Goal: Task Accomplishment & Management: Manage account settings

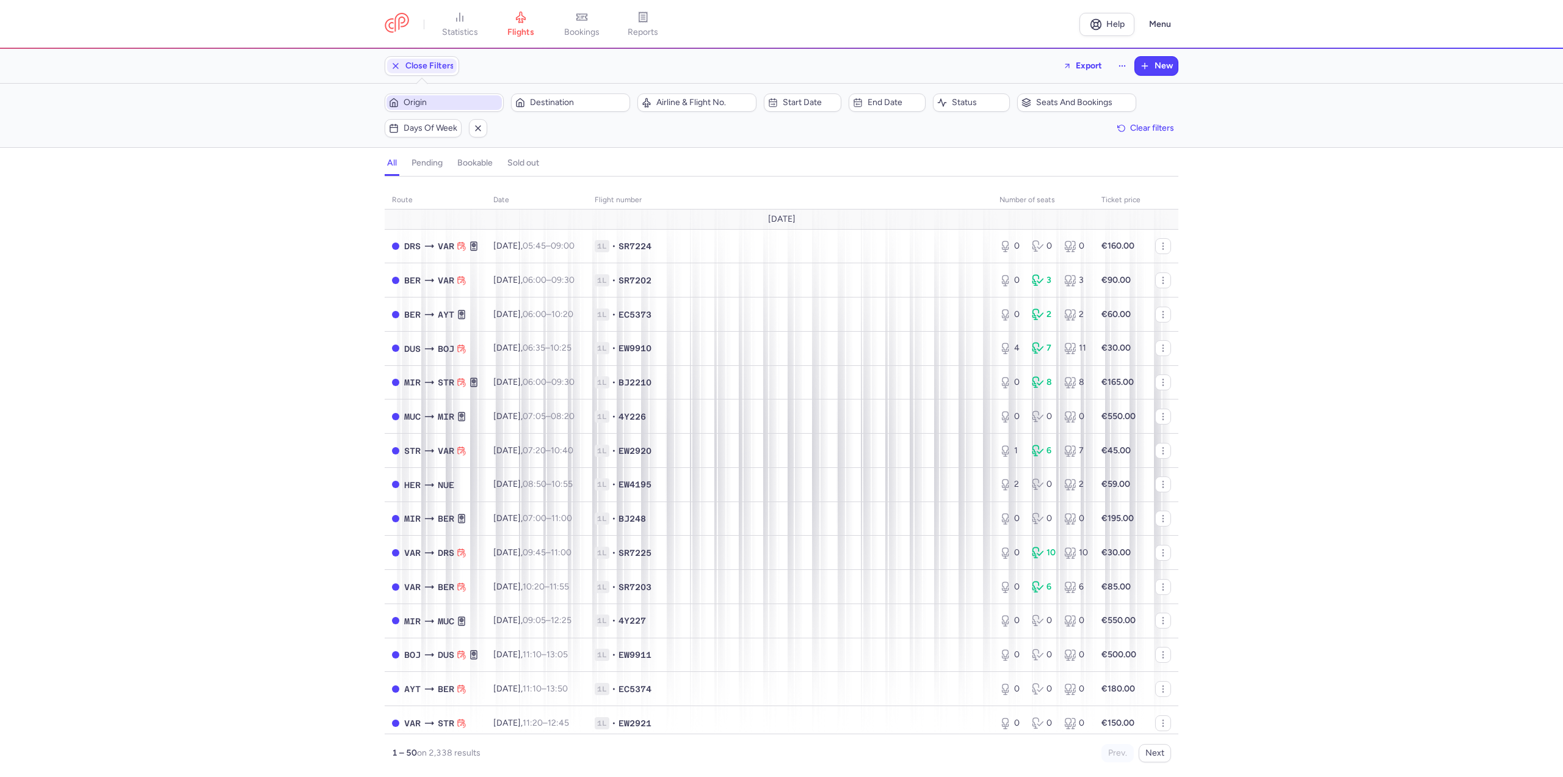
click at [435, 103] on span "Origin" at bounding box center [452, 103] width 96 height 10
click at [463, 195] on span "Cologne/[GEOGRAPHIC_DATA], [GEOGRAPHIC_DATA], [GEOGRAPHIC_DATA] CGN" at bounding box center [477, 203] width 162 height 44
type input "cgn"
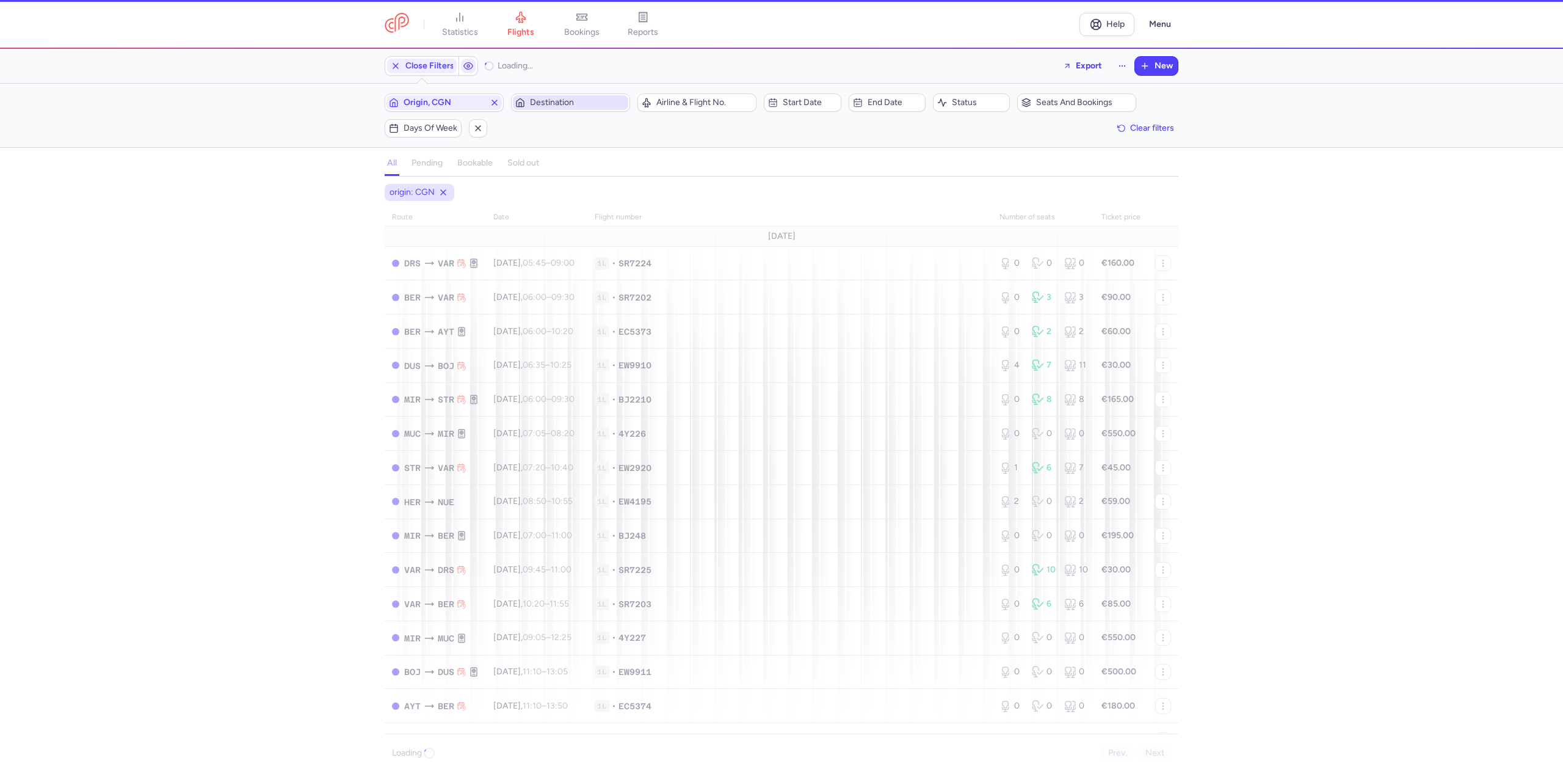
click at [534, 107] on span "Destination" at bounding box center [578, 103] width 96 height 10
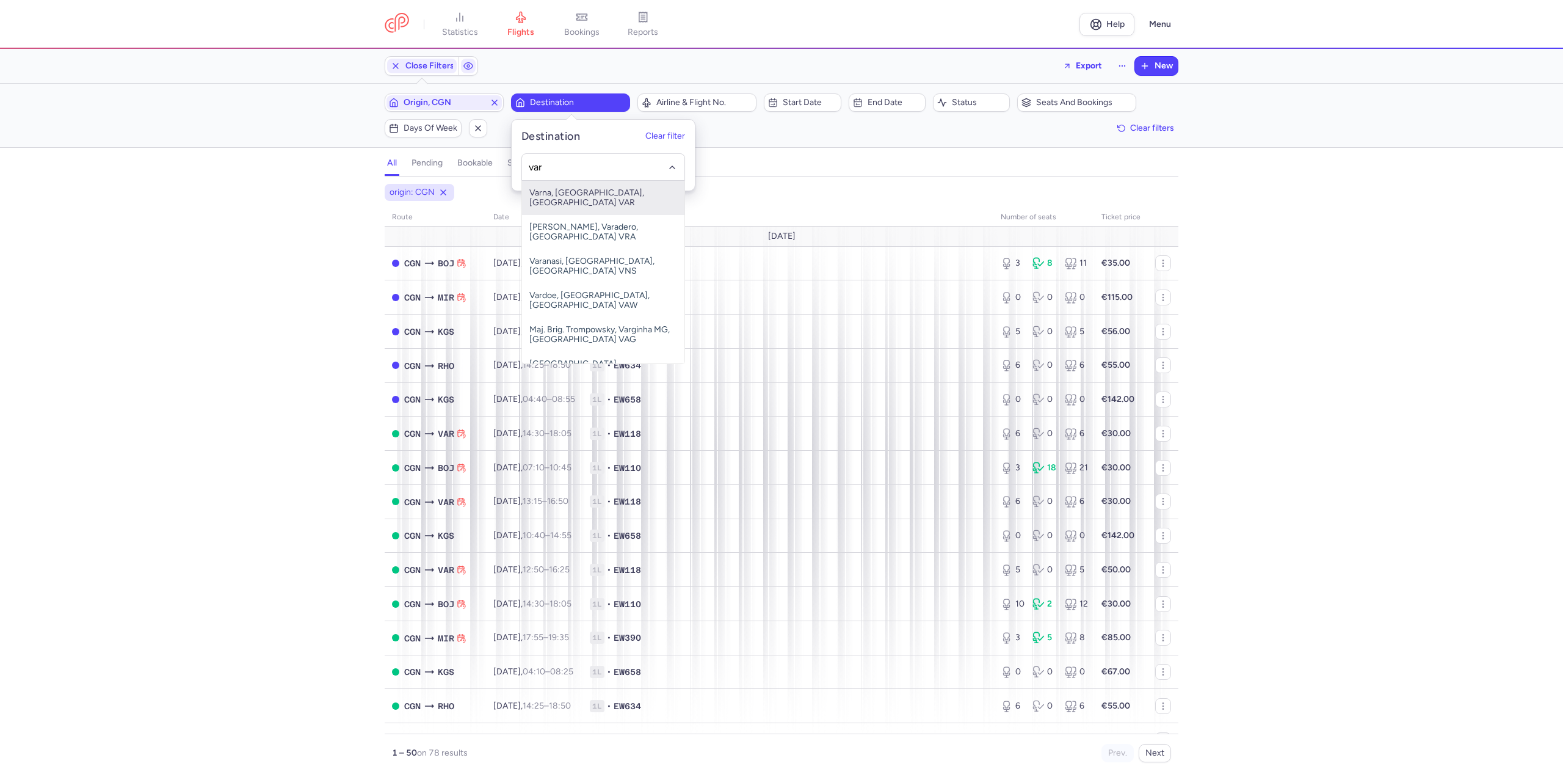
click at [553, 201] on span "Varna, Varna, Bulgaria VAR" at bounding box center [603, 198] width 162 height 34
type input "var"
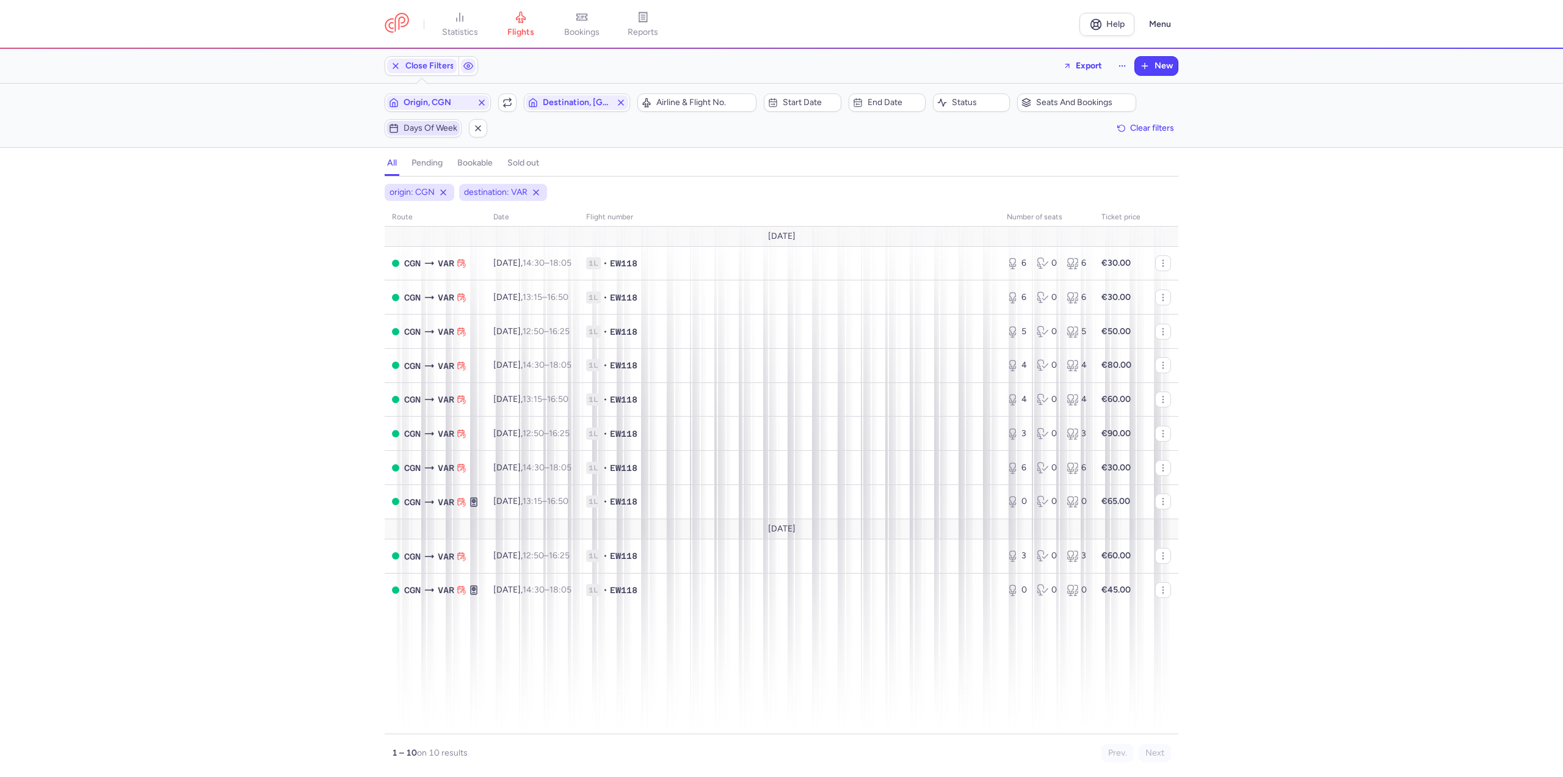
click at [435, 132] on span "Days of week" at bounding box center [431, 128] width 54 height 10
click at [374, 189] on input "T" at bounding box center [372, 188] width 18 height 18
checkbox input "true"
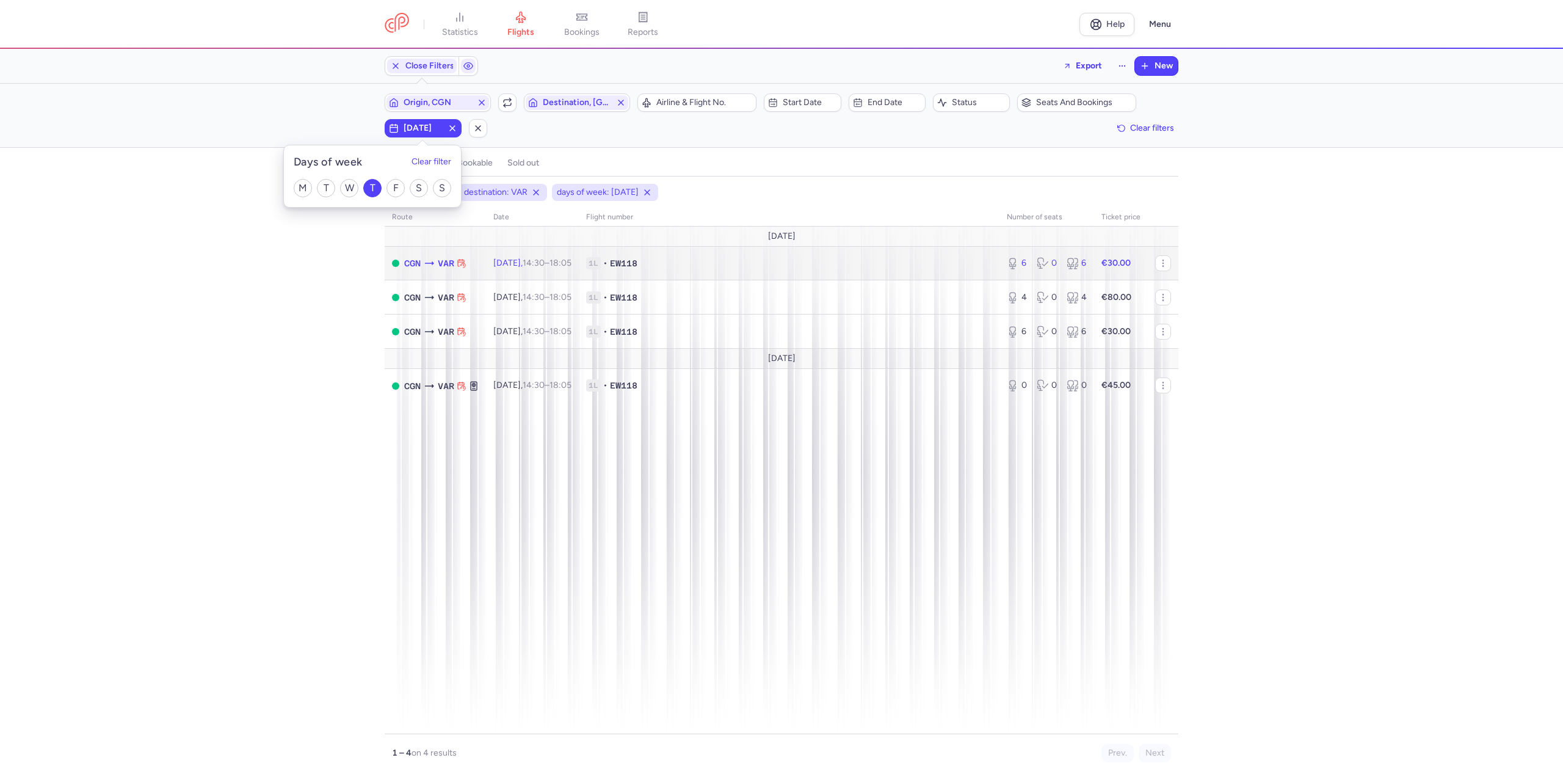
click at [531, 258] on span "Thu, 14 Aug, 14:30 – 18:05 +0" at bounding box center [532, 263] width 78 height 10
select select "days"
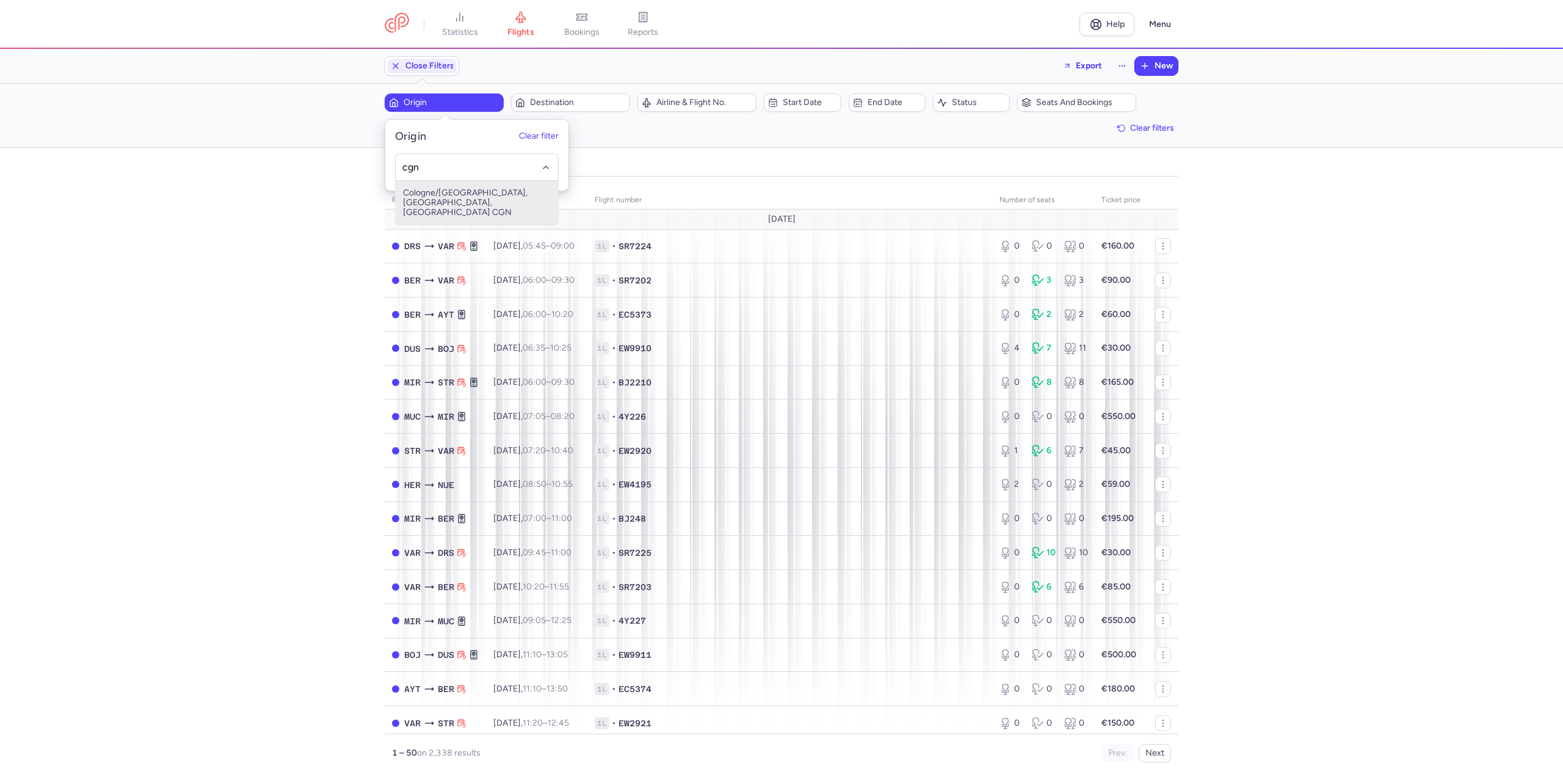
click at [424, 190] on span "Cologne/[GEOGRAPHIC_DATA], [GEOGRAPHIC_DATA], [GEOGRAPHIC_DATA] CGN" at bounding box center [477, 203] width 162 height 44
type input "cgn"
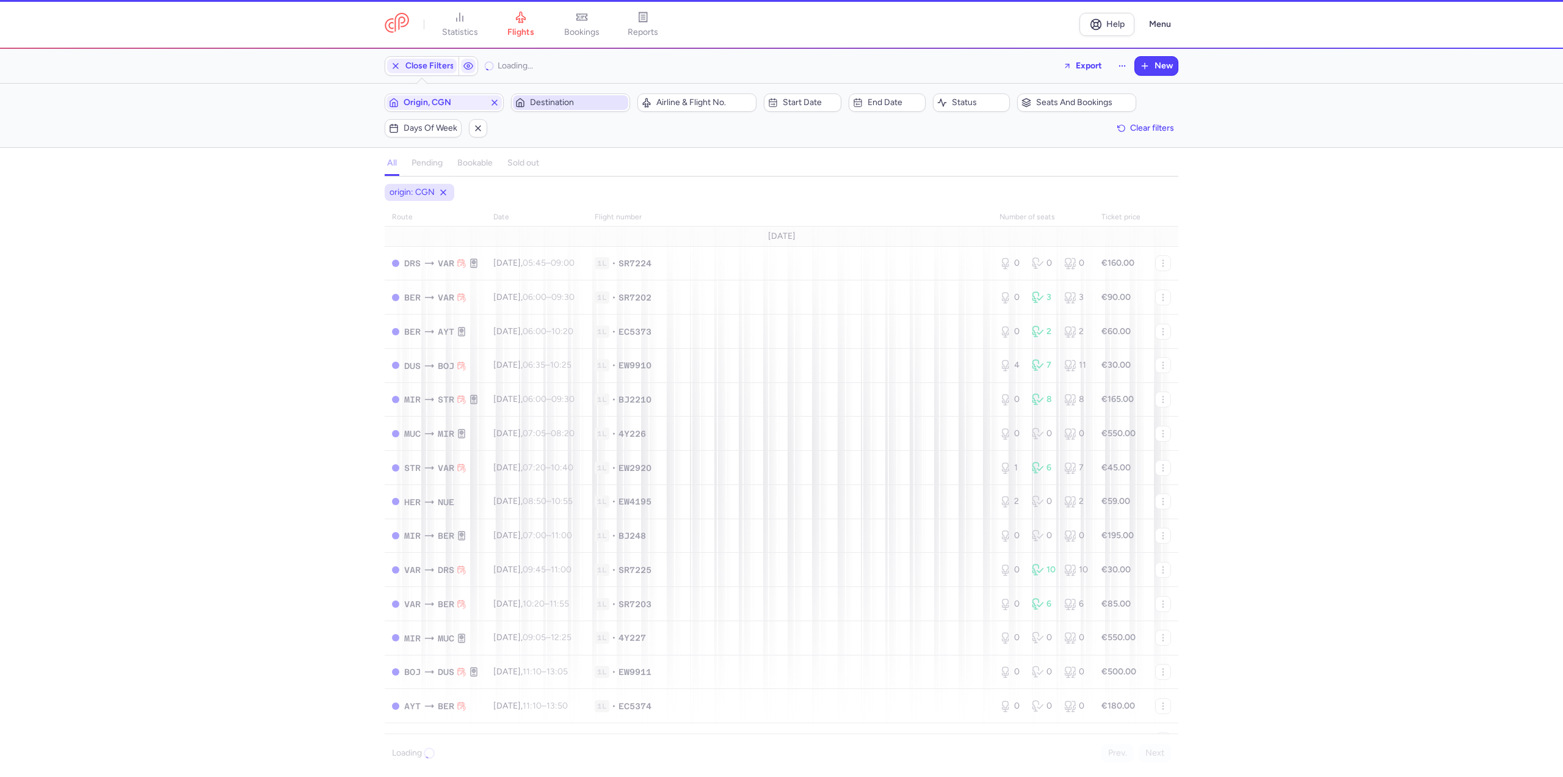
click at [573, 105] on span "Destination" at bounding box center [578, 103] width 96 height 10
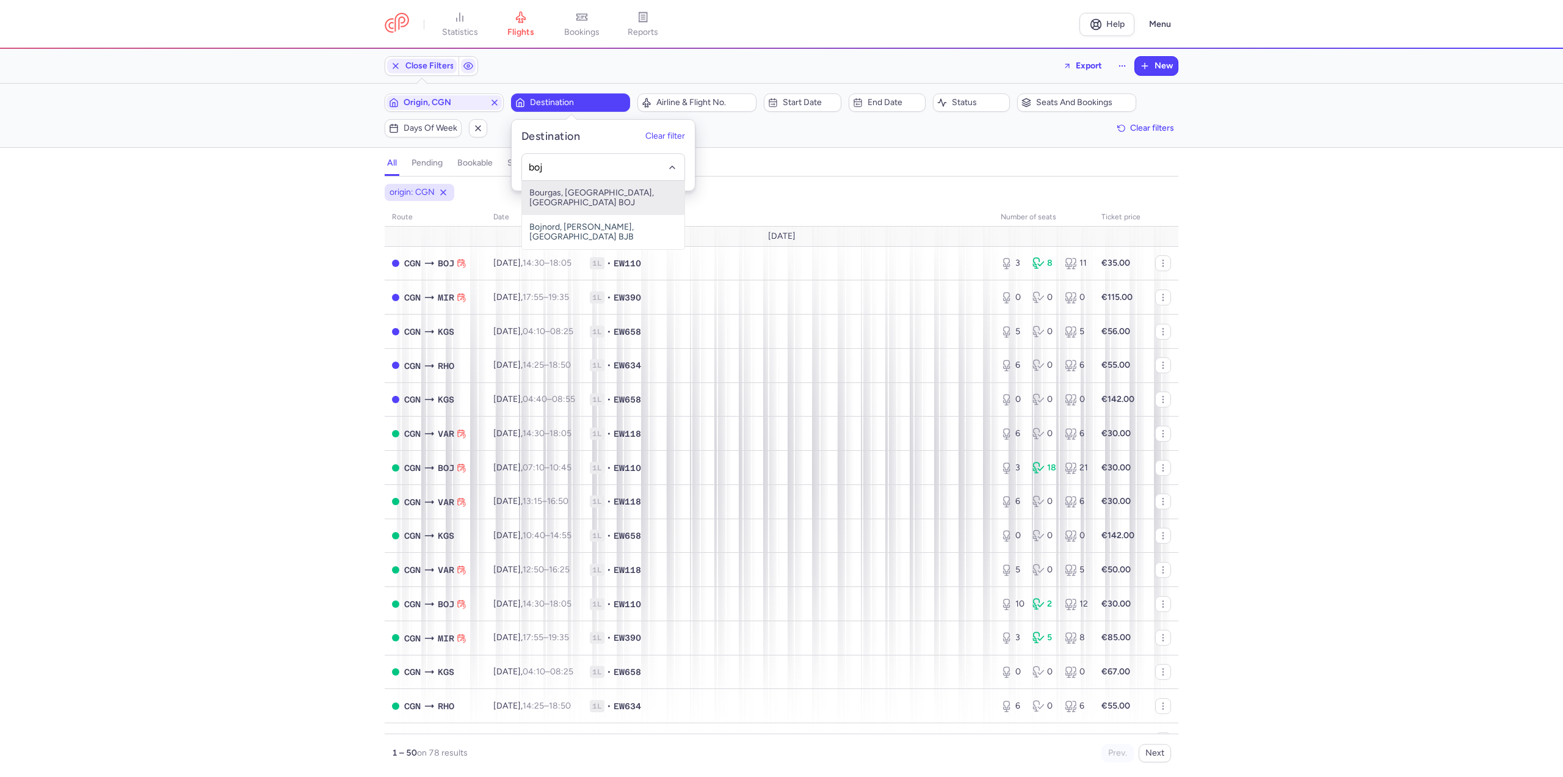
click at [566, 189] on span "Bourgas, [GEOGRAPHIC_DATA], [GEOGRAPHIC_DATA] BOJ" at bounding box center [603, 198] width 162 height 34
type input "boj"
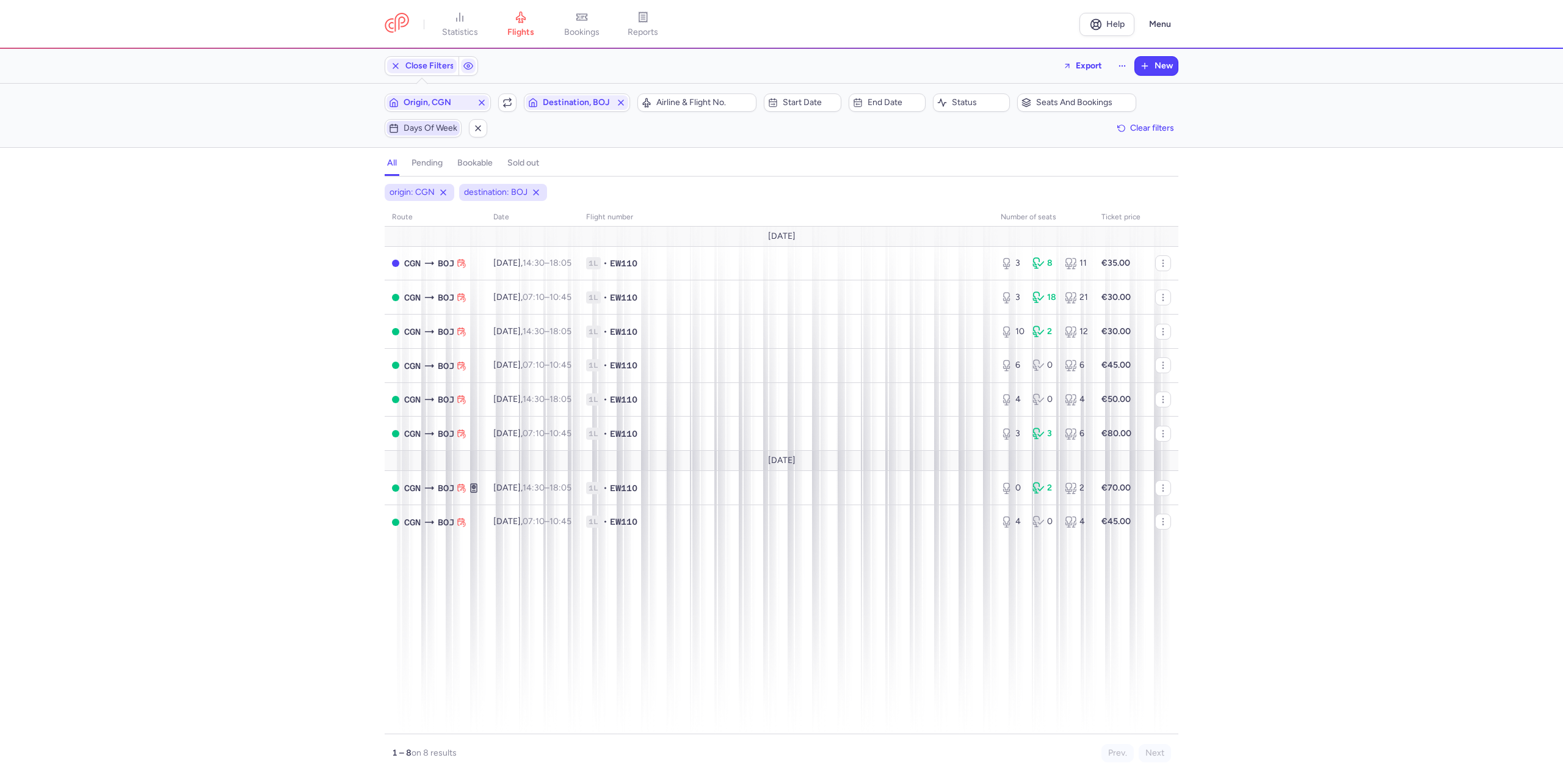
click at [427, 121] on span "Days of week" at bounding box center [422, 128] width 73 height 15
click at [394, 192] on input "F" at bounding box center [395, 188] width 18 height 18
checkbox input "true"
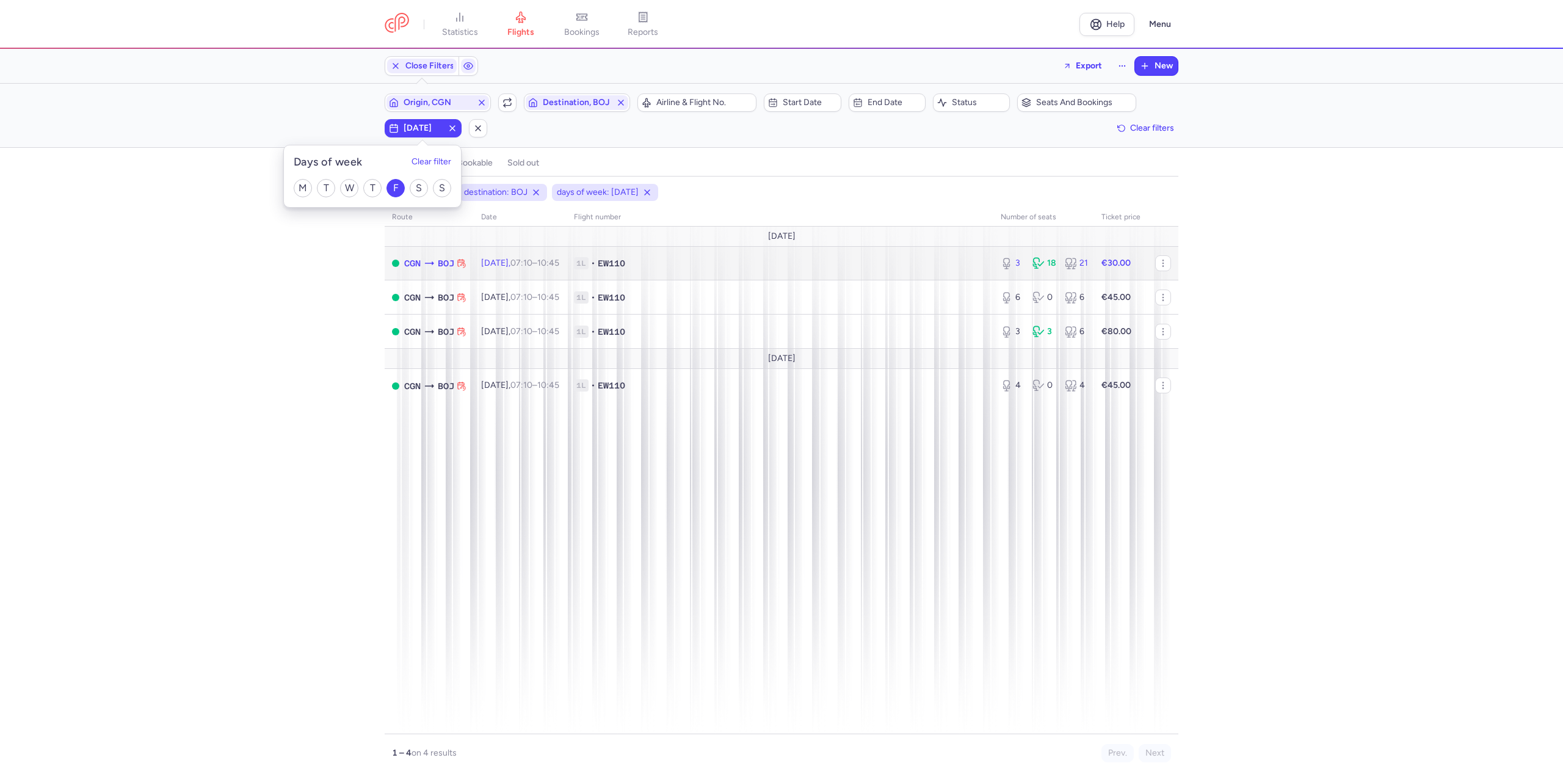
click at [559, 271] on td "[DATE] 07:10 – 10:45 +0" at bounding box center [520, 263] width 93 height 34
select select "days"
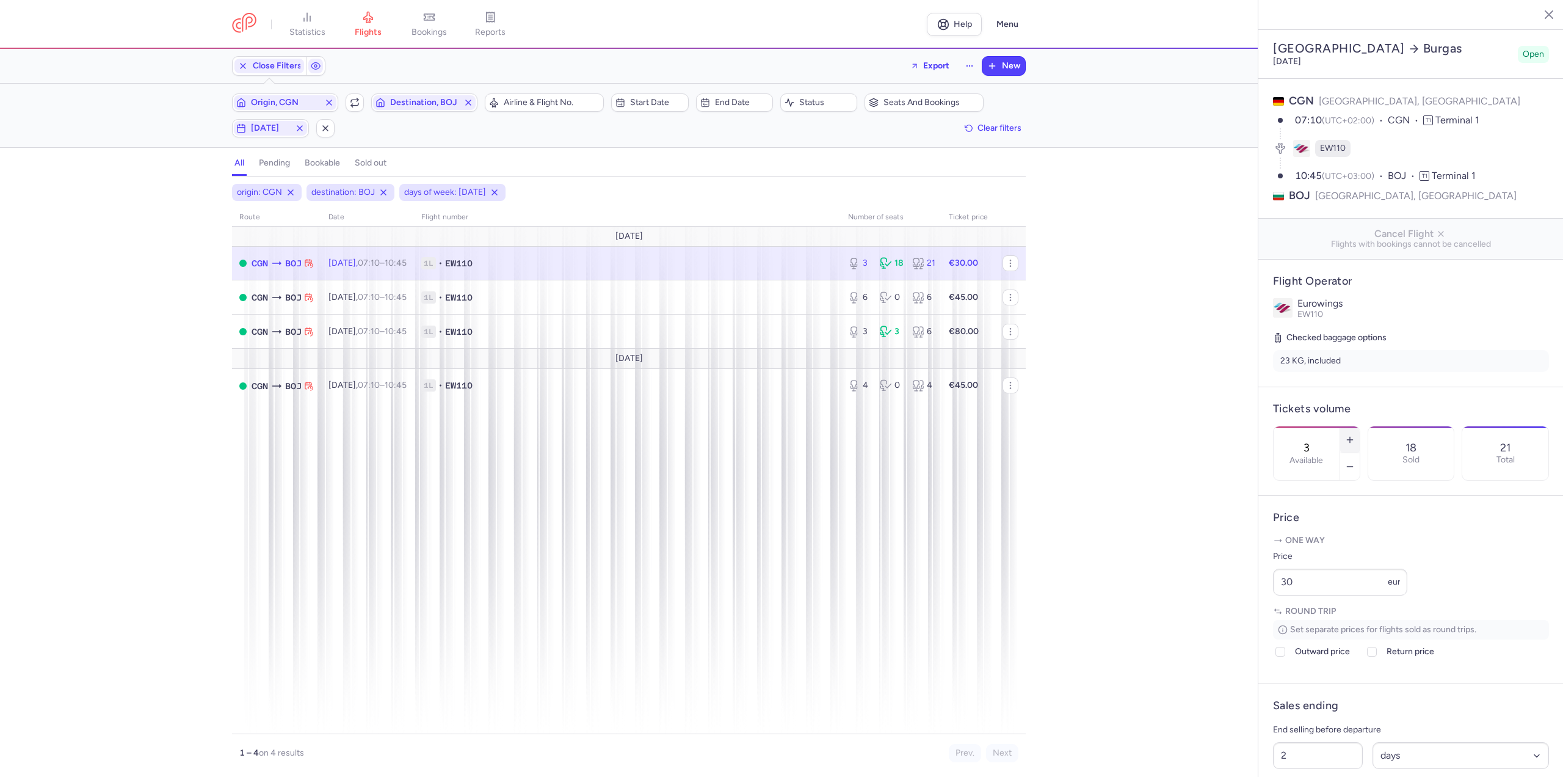
click at [1360, 426] on button "button" at bounding box center [1350, 439] width 20 height 27
type input "4"
click at [1315, 747] on button "Save changes" at bounding box center [1313, 752] width 81 height 27
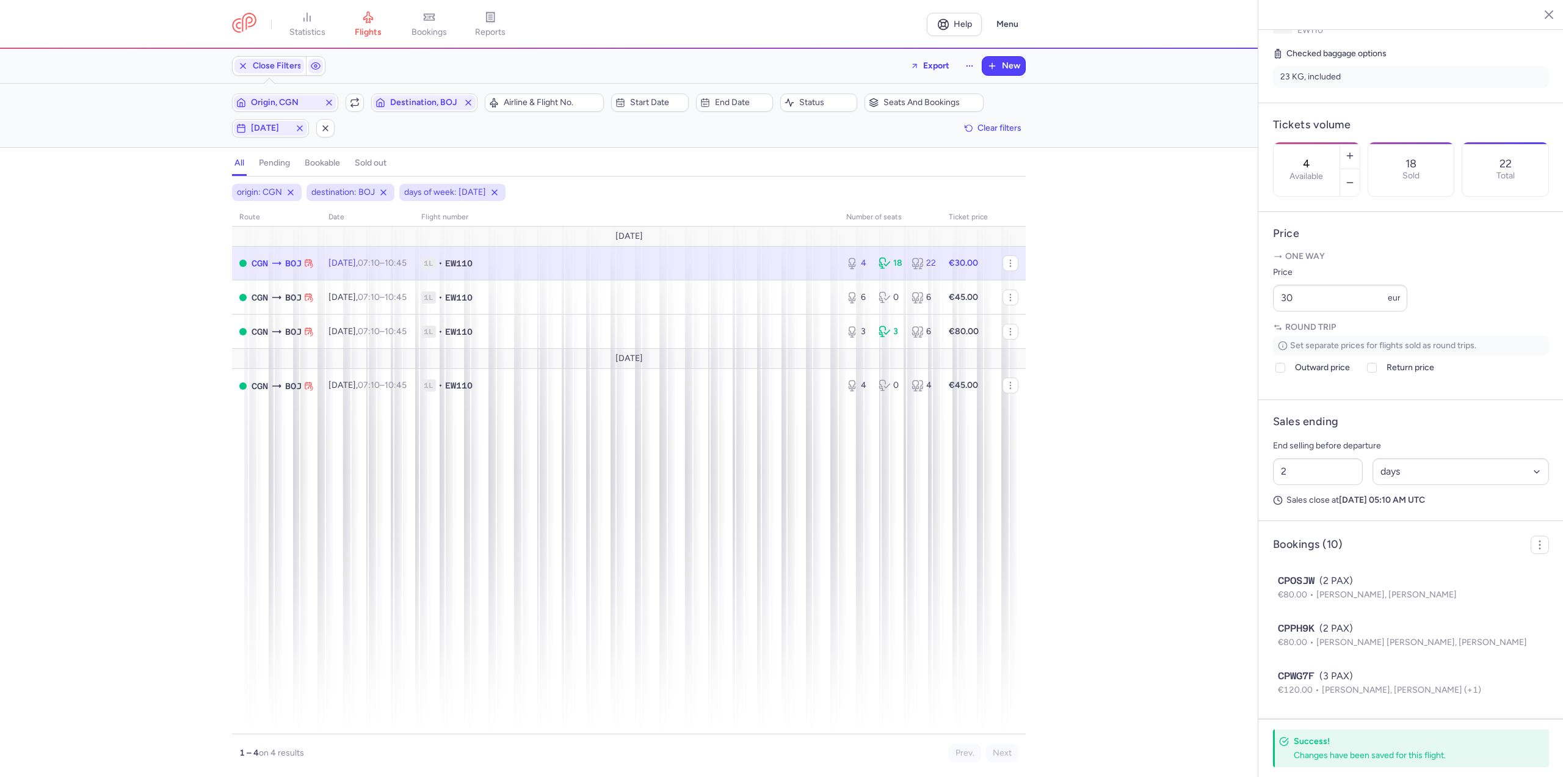
scroll to position [305, 0]
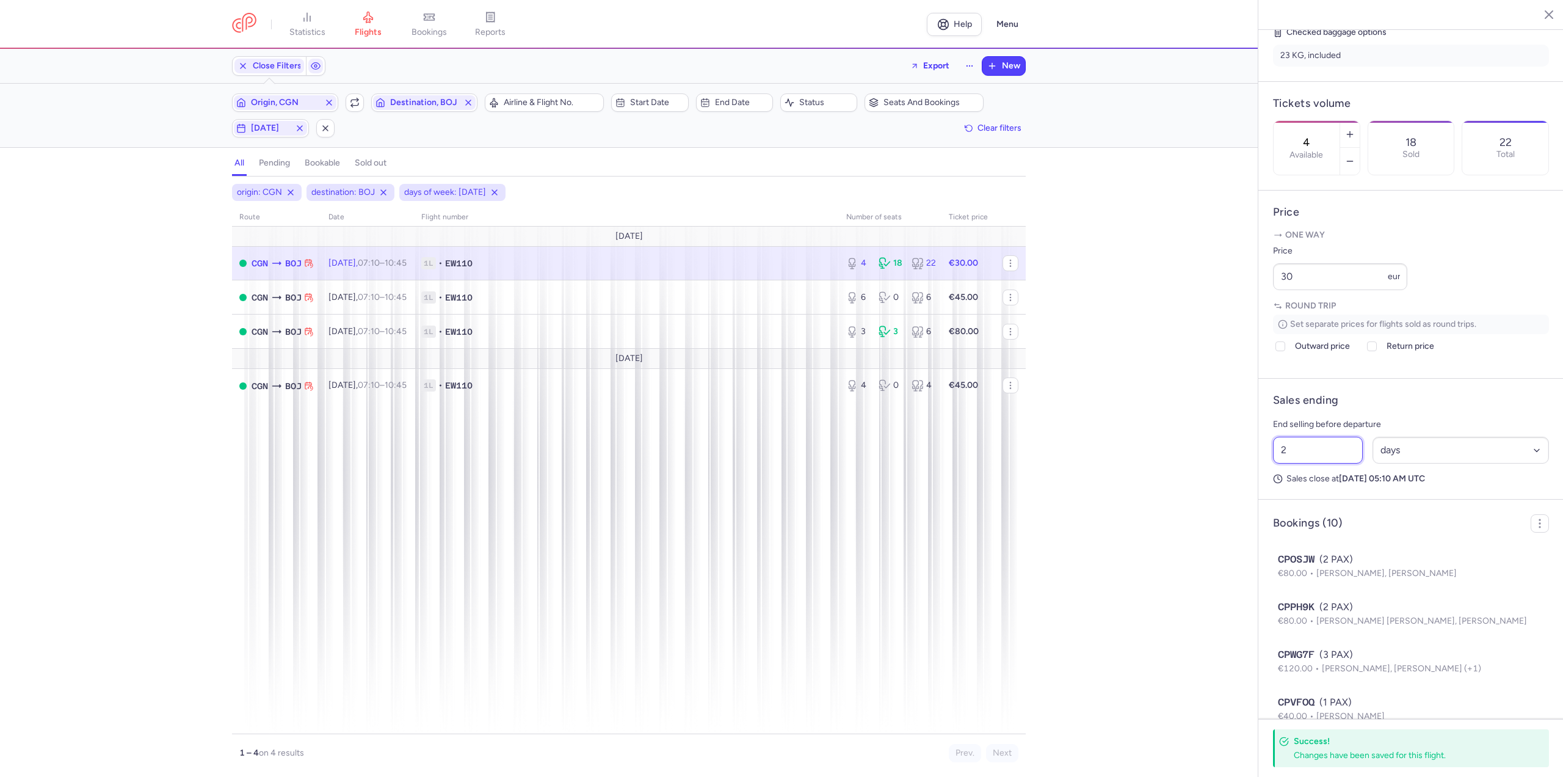
drag, startPoint x: 1323, startPoint y: 483, endPoint x: 1222, endPoint y: 487, distance: 101.4
click at [1222, 487] on div "statistics flights bookings reports Help Menu Close Filters Export New Filters …" at bounding box center [781, 388] width 1563 height 777
type input "1"
click at [1328, 757] on span "Save changes" at bounding box center [1313, 752] width 60 height 11
click at [473, 299] on span "EW110" at bounding box center [458, 297] width 27 height 12
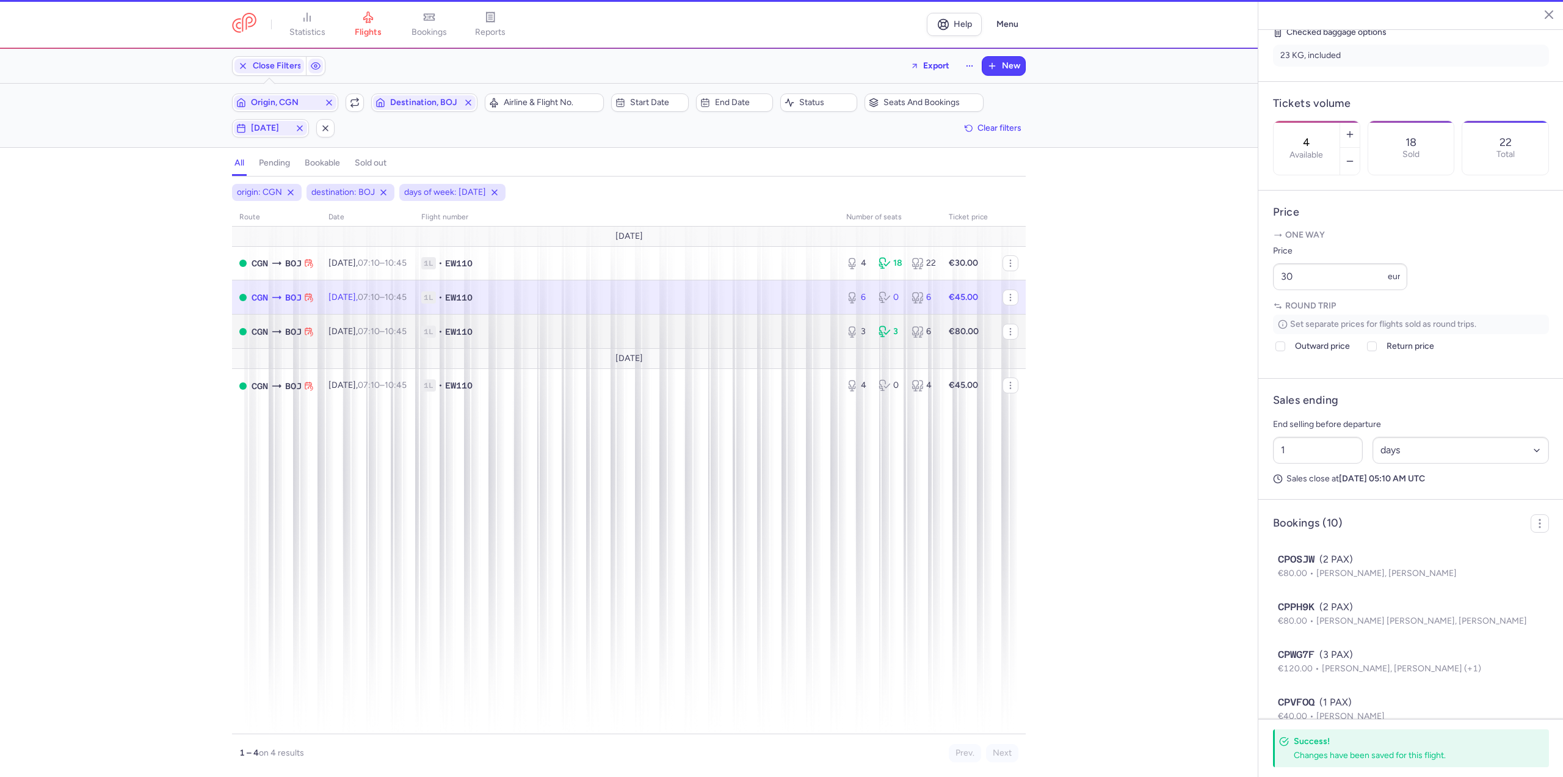
type input "6"
type input "2"
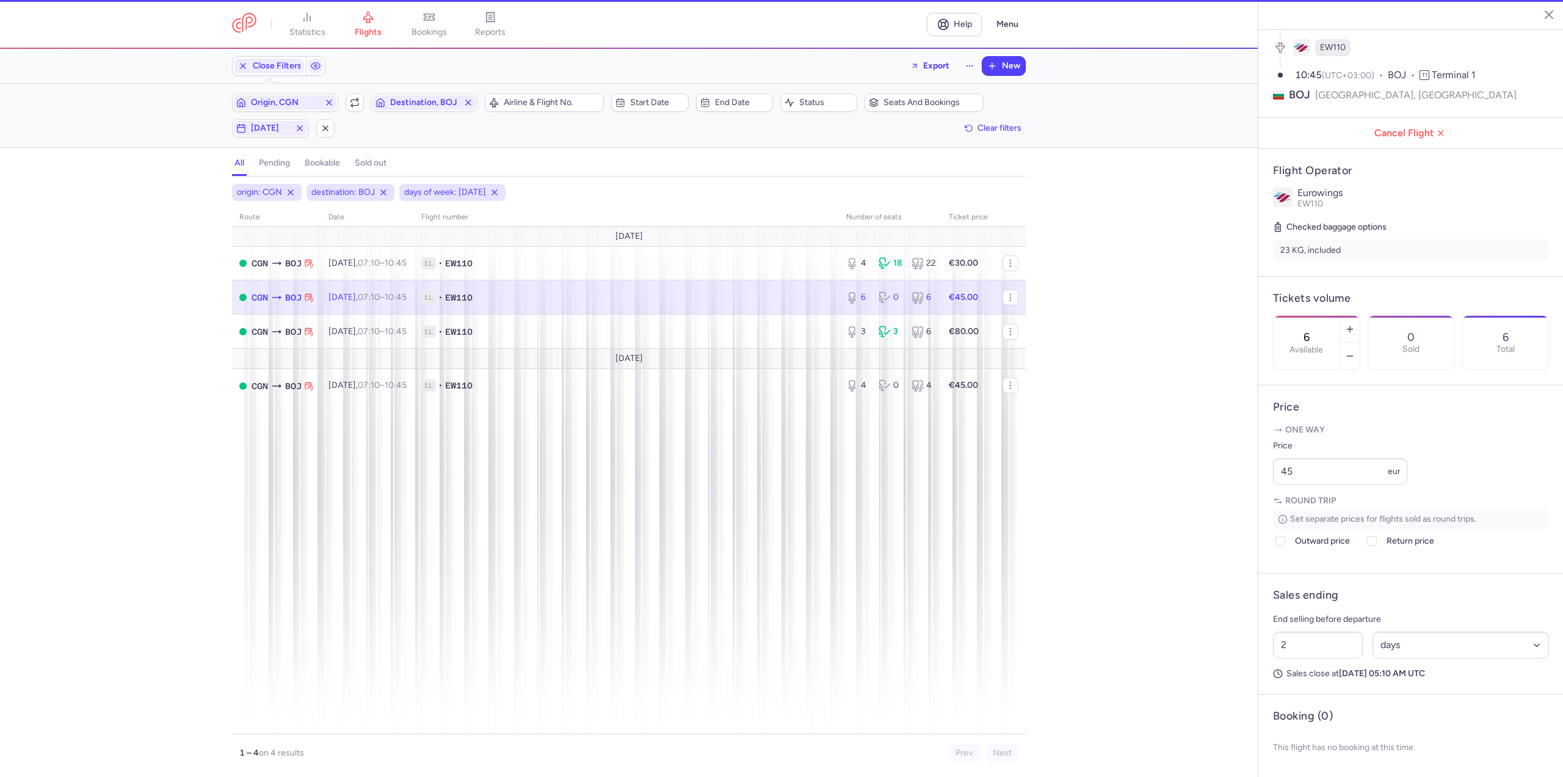
scroll to position [133, 0]
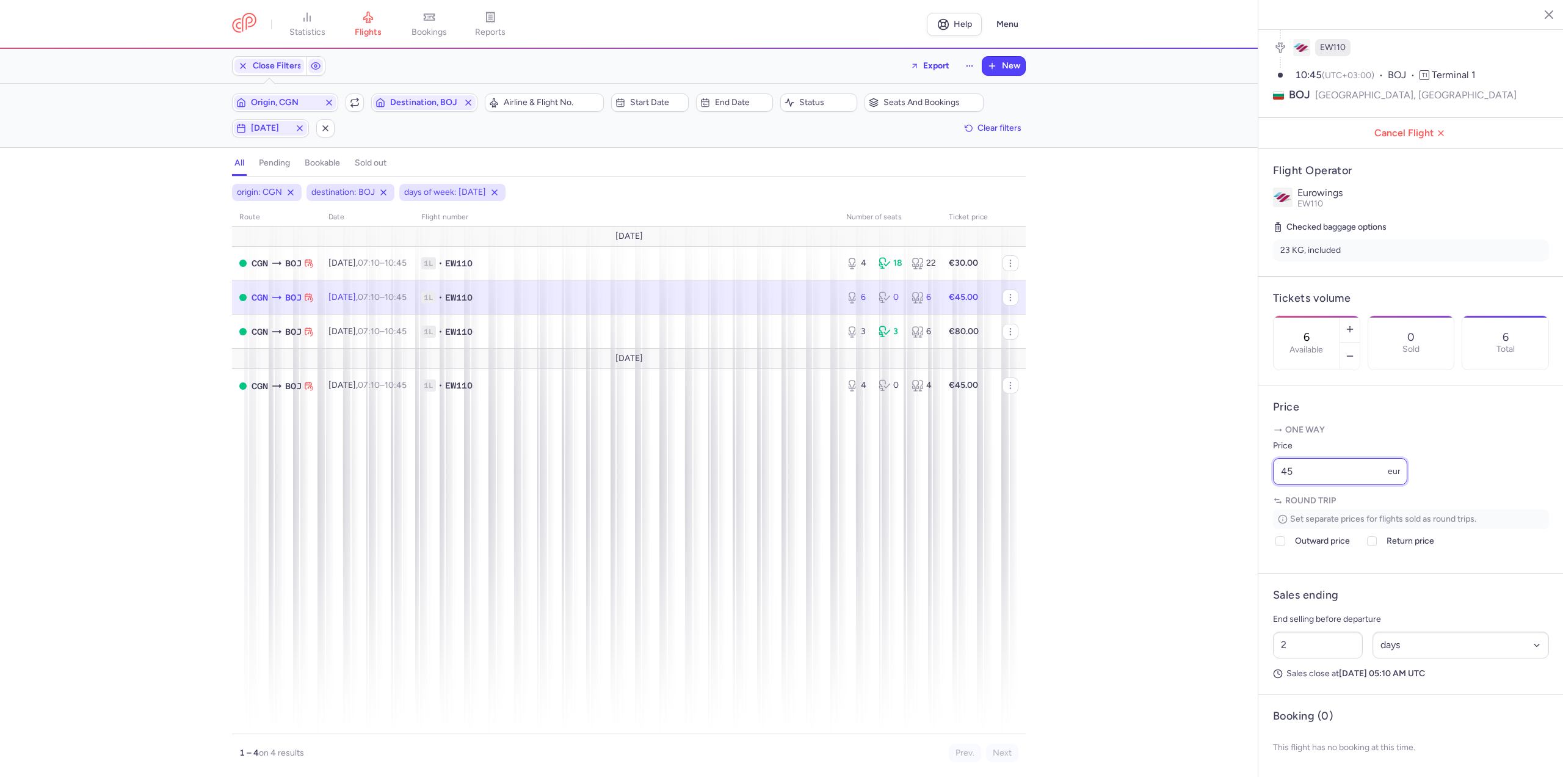
drag, startPoint x: 1312, startPoint y: 471, endPoint x: 1004, endPoint y: 456, distance: 308.1
click at [1004, 456] on div "statistics flights bookings reports Help Menu Close Filters Export New Filters …" at bounding box center [781, 388] width 1563 height 777
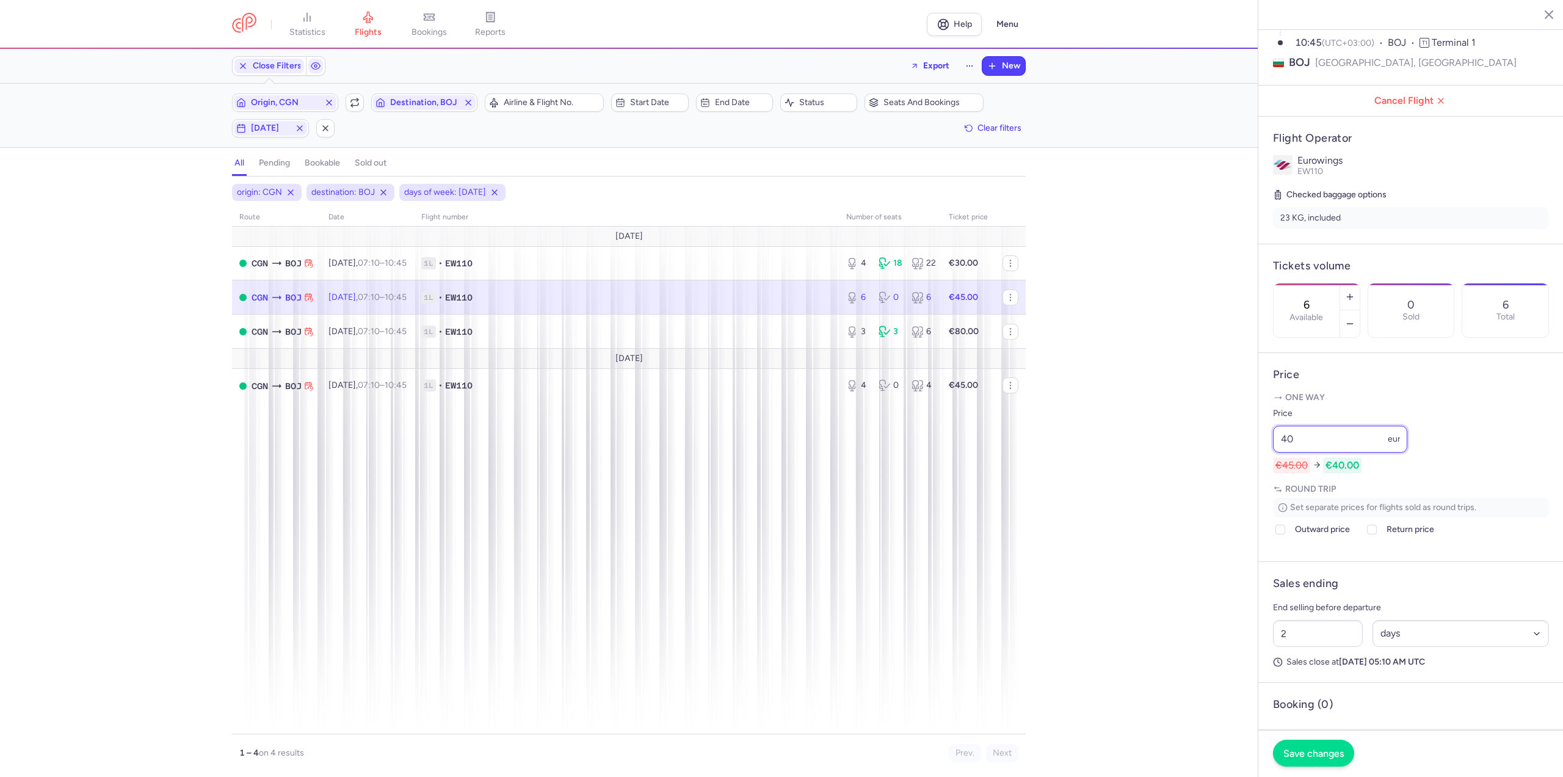
type input "40"
click at [1300, 745] on button "Save changes" at bounding box center [1313, 752] width 81 height 27
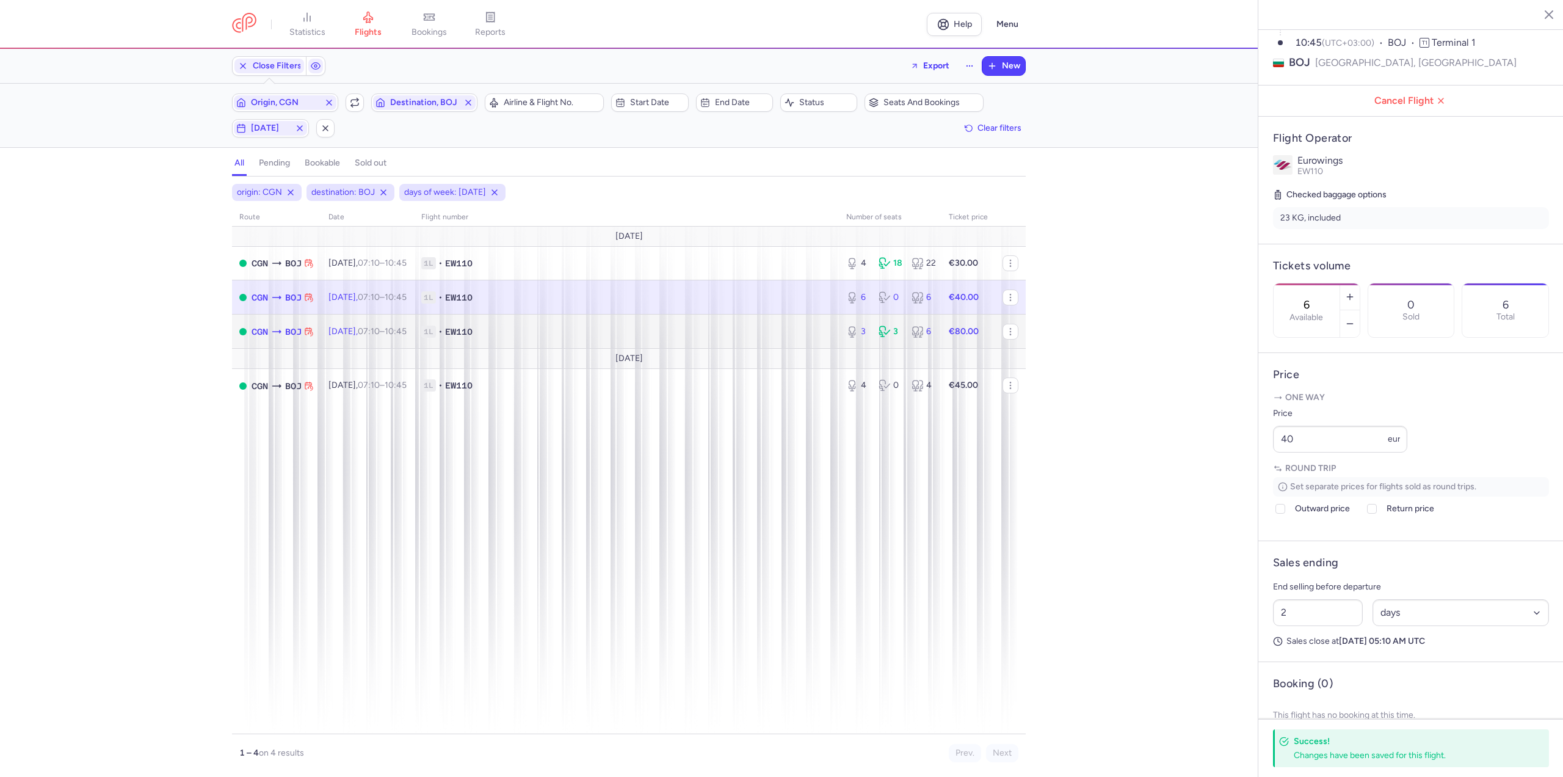
click at [336, 326] on span "[DATE] 07:10 – 10:45 +0" at bounding box center [367, 331] width 78 height 10
type input "3"
